Goal: Information Seeking & Learning: Find contact information

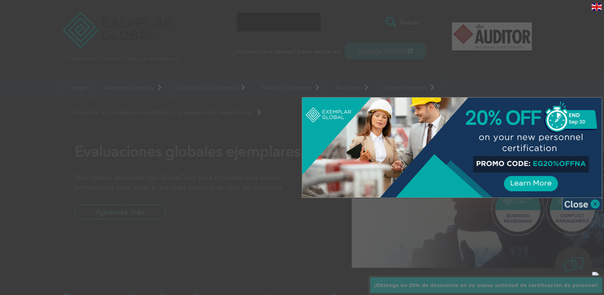
click at [598, 204] on img at bounding box center [582, 204] width 40 height 12
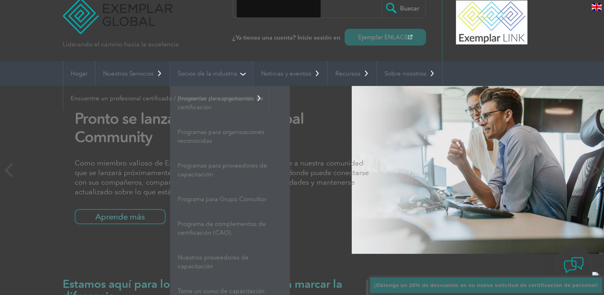
scroll to position [16, 0]
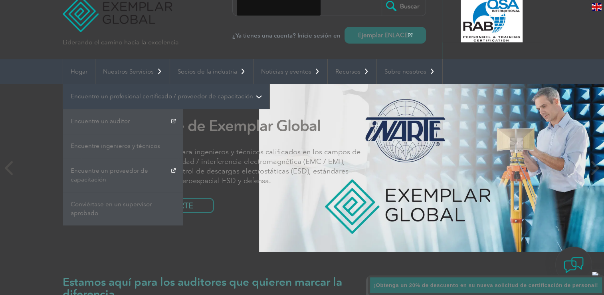
click at [217, 97] on link "Encuentre un profesional certificado / proveedor de capacitación" at bounding box center [166, 96] width 206 height 25
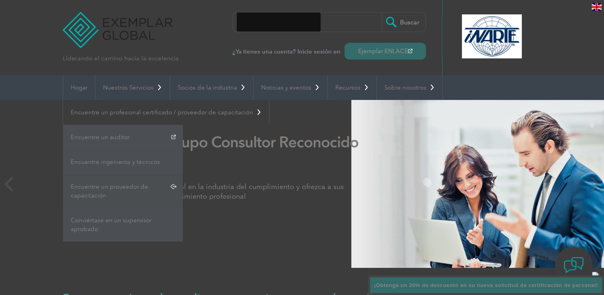
click at [133, 191] on link "Encuentre un proveedor de capacitación" at bounding box center [123, 191] width 120 height 34
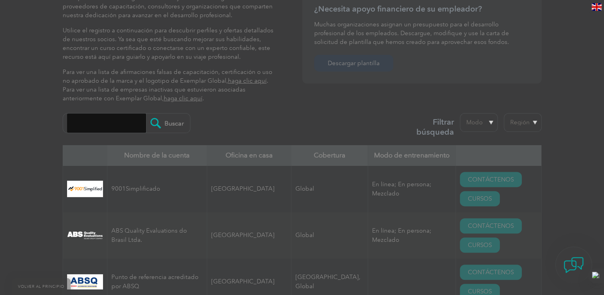
scroll to position [200, 0]
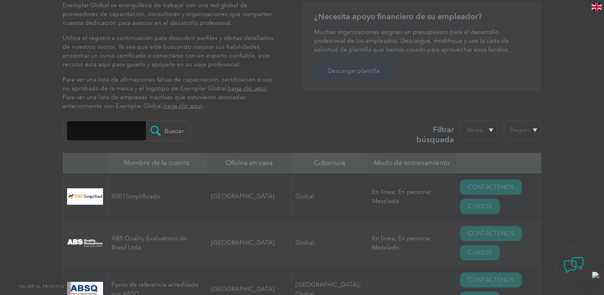
click at [124, 126] on input "search" at bounding box center [106, 130] width 79 height 19
type input "Royal Impact"
click at [161, 129] on input "Buscar" at bounding box center [168, 130] width 44 height 19
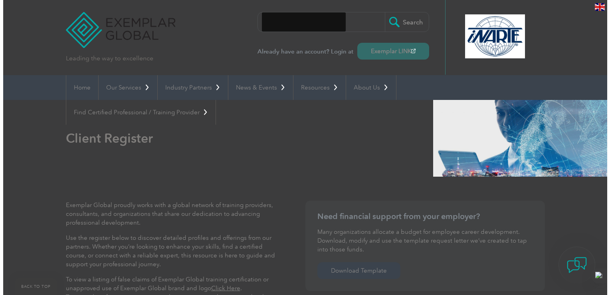
scroll to position [200, 0]
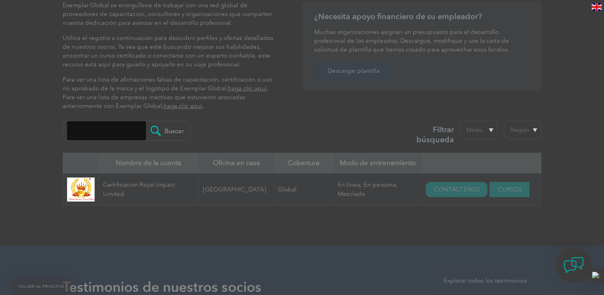
click at [495, 189] on link "CURSOS" at bounding box center [510, 189] width 40 height 15
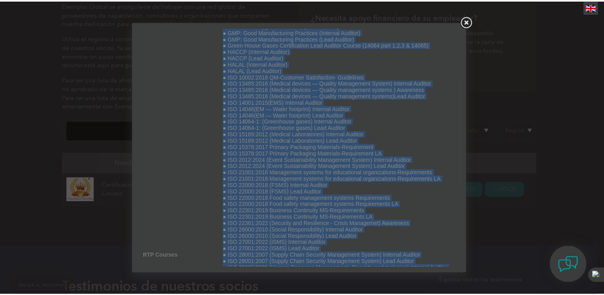
scroll to position [0, 0]
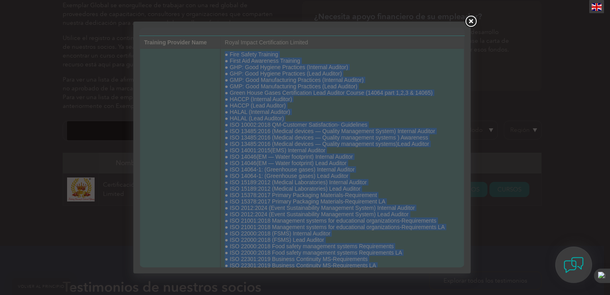
drag, startPoint x: 357, startPoint y: 262, endPoint x: 221, endPoint y: 56, distance: 247.0
copy tbody "● Fire Safety Training ● First Aid Awareness Training ● GHP: Good Hygiene Pract…"
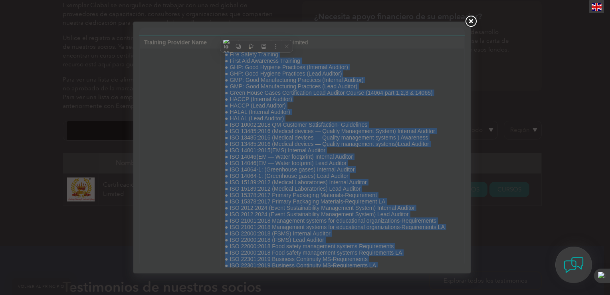
click at [469, 20] on link at bounding box center [471, 21] width 14 height 14
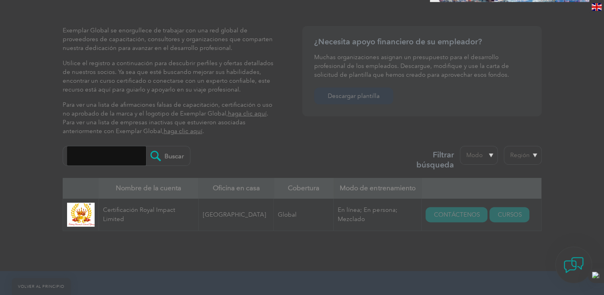
scroll to position [200, 0]
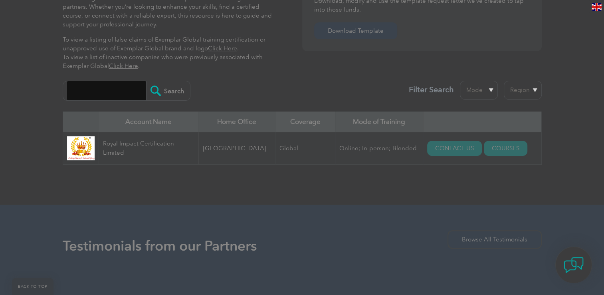
scroll to position [240, 0]
click at [427, 147] on link "CONTACT US" at bounding box center [454, 148] width 55 height 15
